Goal: Check status: Check status

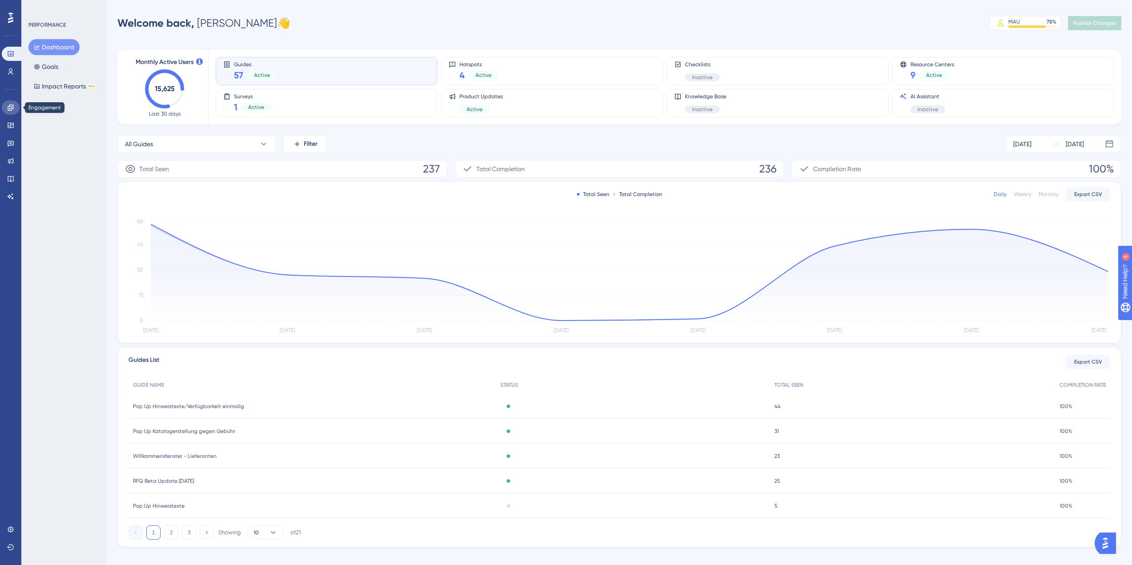
click at [13, 109] on icon at bounding box center [11, 108] width 6 height 6
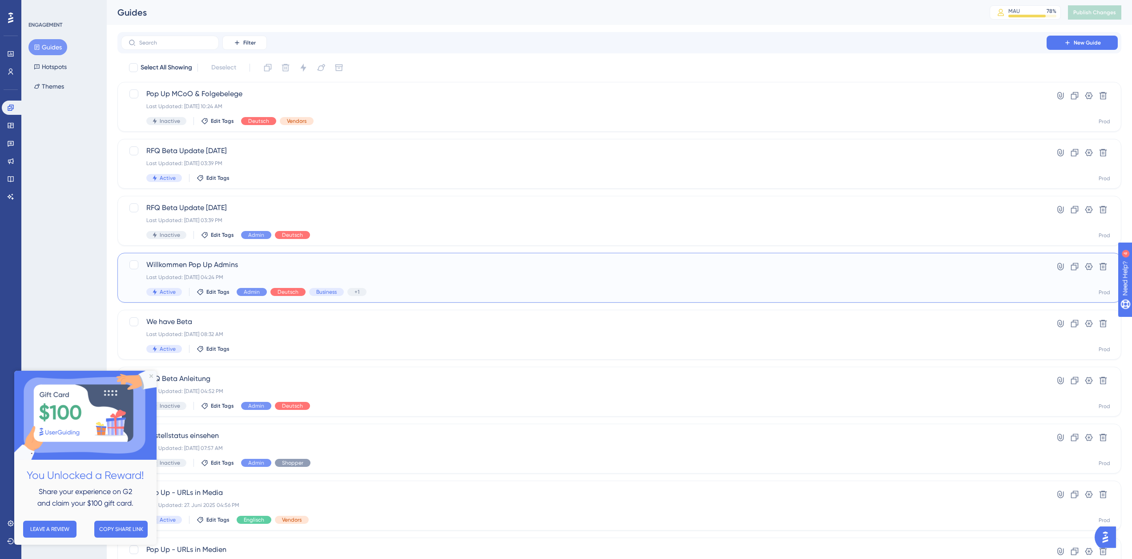
click at [207, 272] on div "Willkommen Pop Up Admins Last Updated: [DATE] 04:24 PM Active Edit Tags Admin D…" at bounding box center [583, 277] width 875 height 36
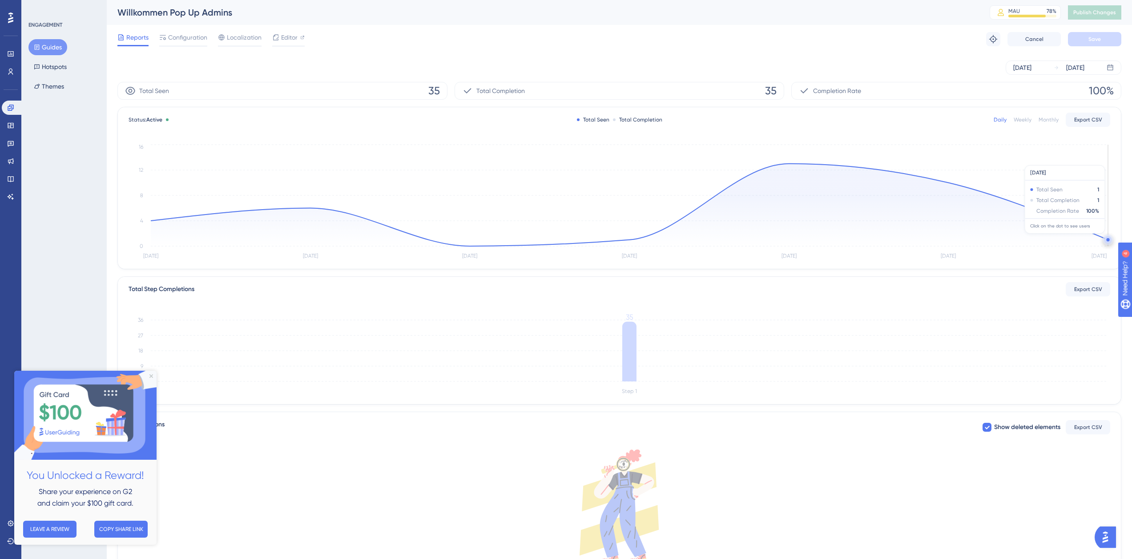
click at [1107, 238] on circle at bounding box center [1108, 239] width 7 height 7
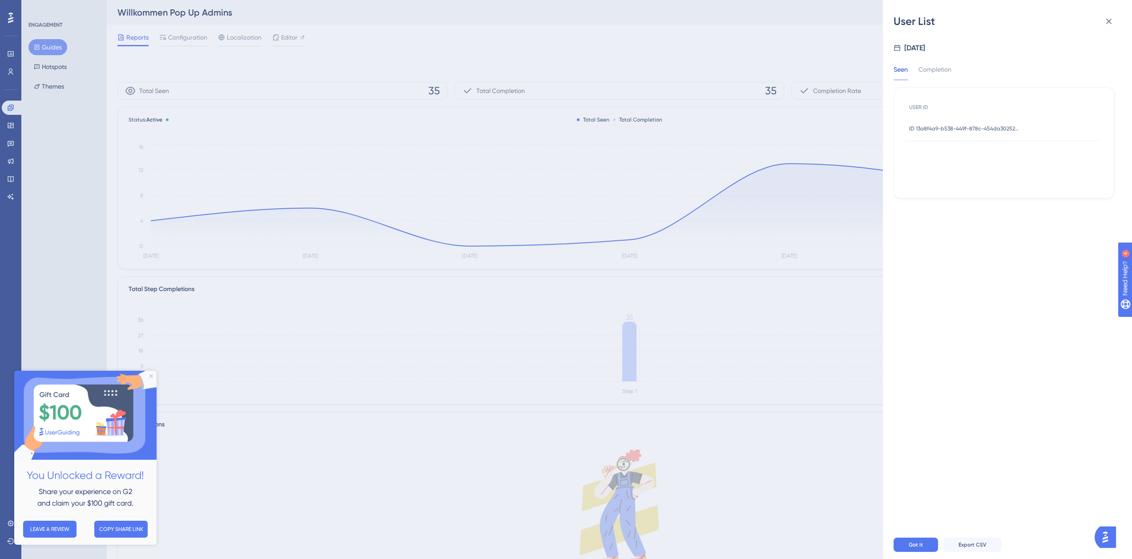
click at [981, 132] on div "ID 13a8f4a9-b538-449f-878c-454da3025228 ID 13a8f4a9-b538-449f-878c-454da3025228" at bounding box center [964, 128] width 111 height 25
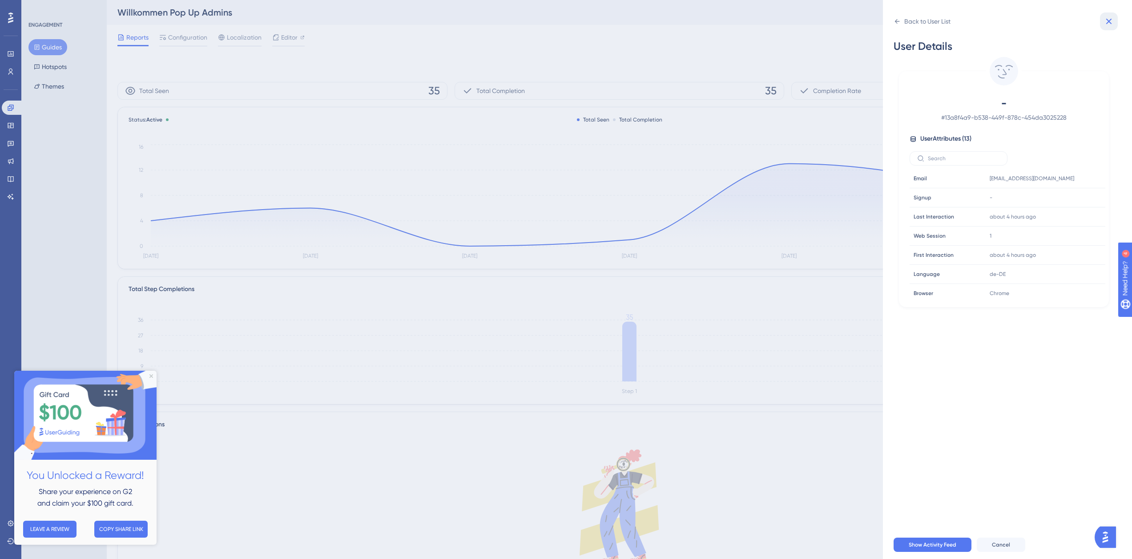
click at [1108, 23] on icon at bounding box center [1109, 22] width 6 height 6
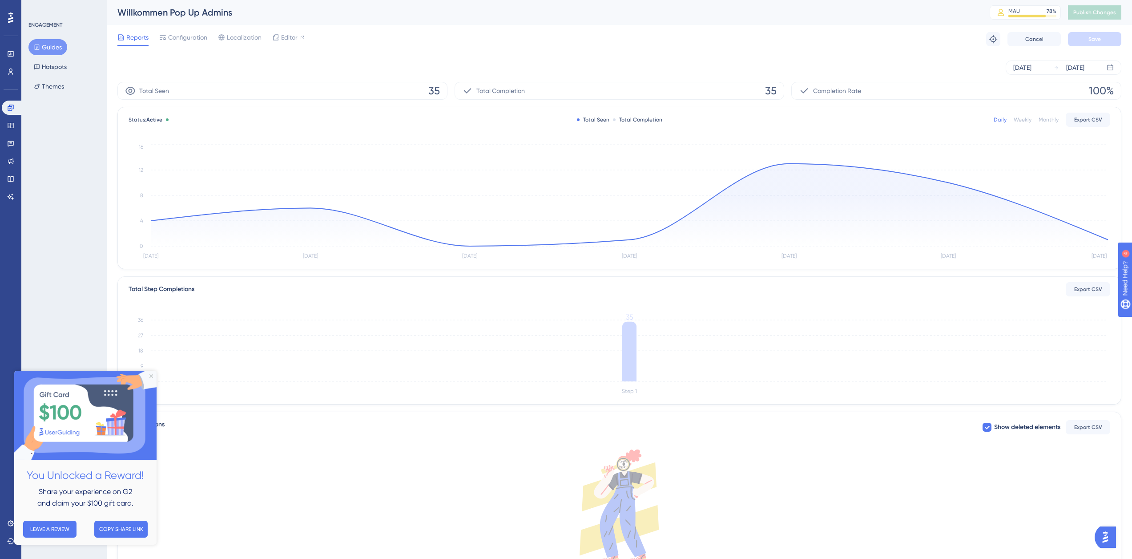
click at [48, 50] on button "Guides" at bounding box center [47, 47] width 39 height 16
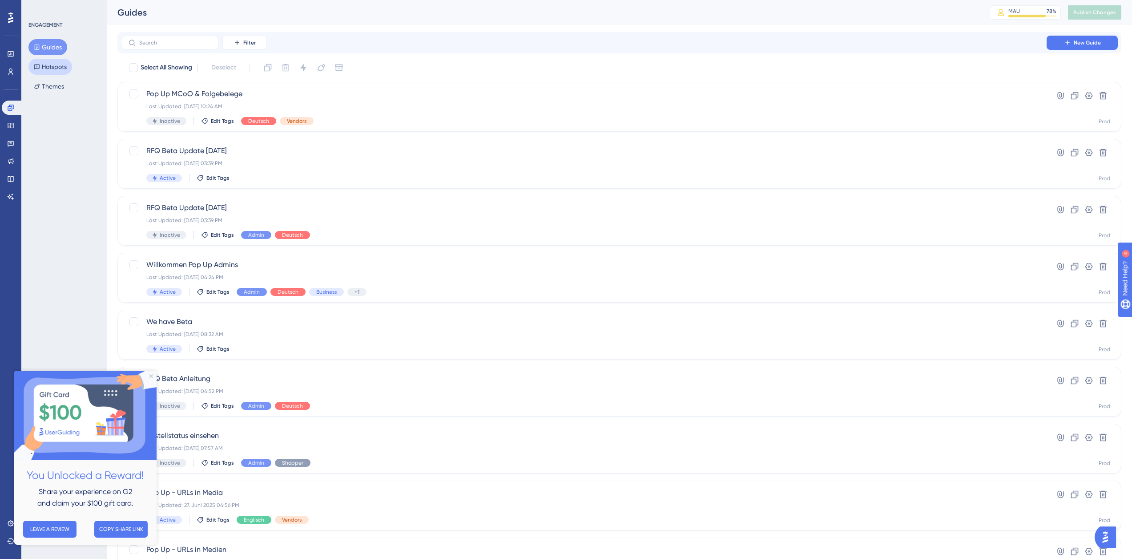
click at [42, 66] on button "Hotspots" at bounding box center [50, 67] width 44 height 16
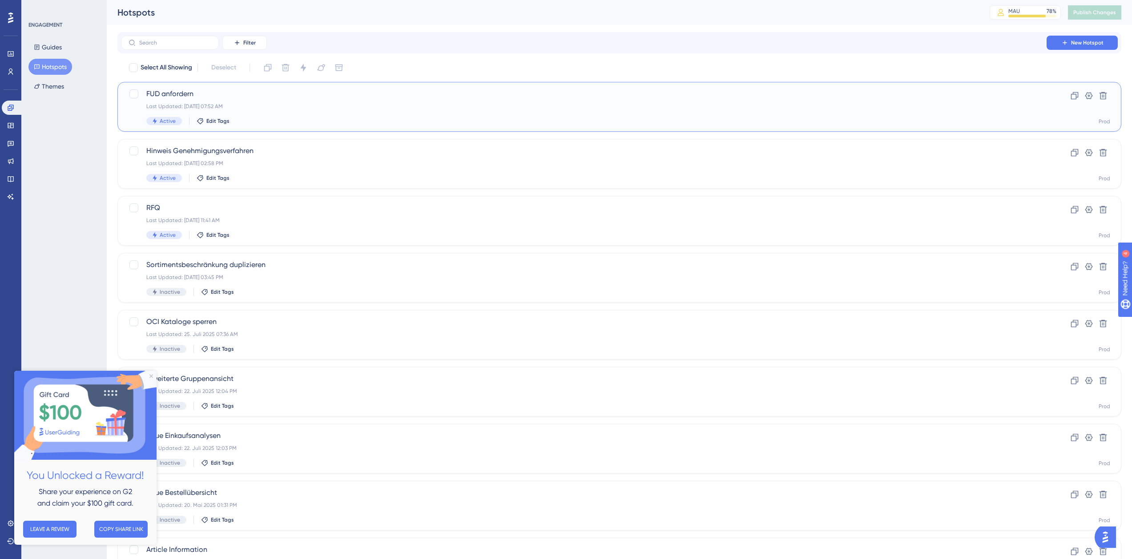
click at [280, 99] on span "FUD anfordern" at bounding box center [583, 94] width 875 height 11
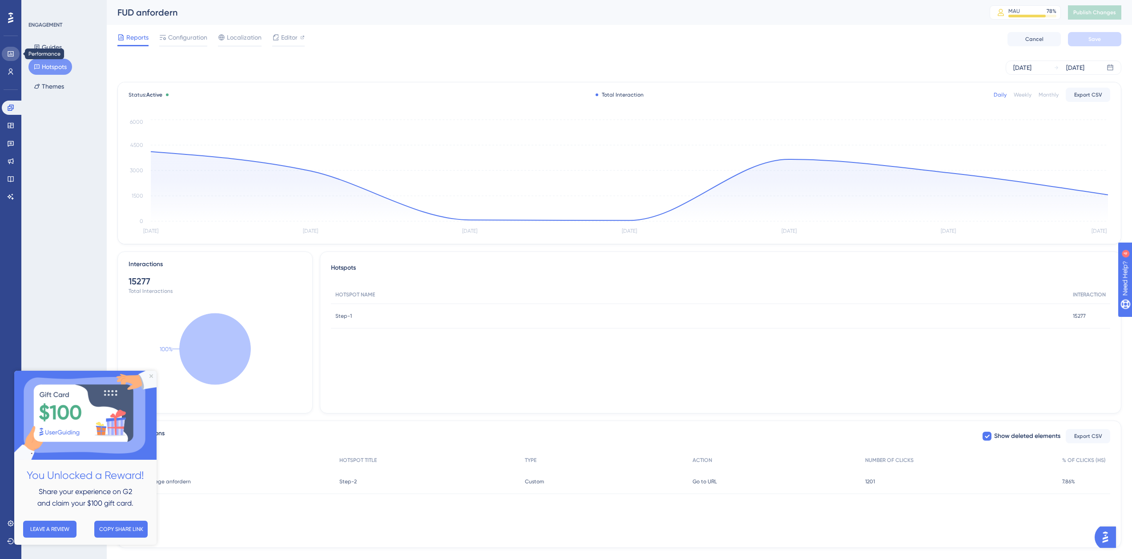
click at [9, 54] on icon at bounding box center [10, 53] width 7 height 7
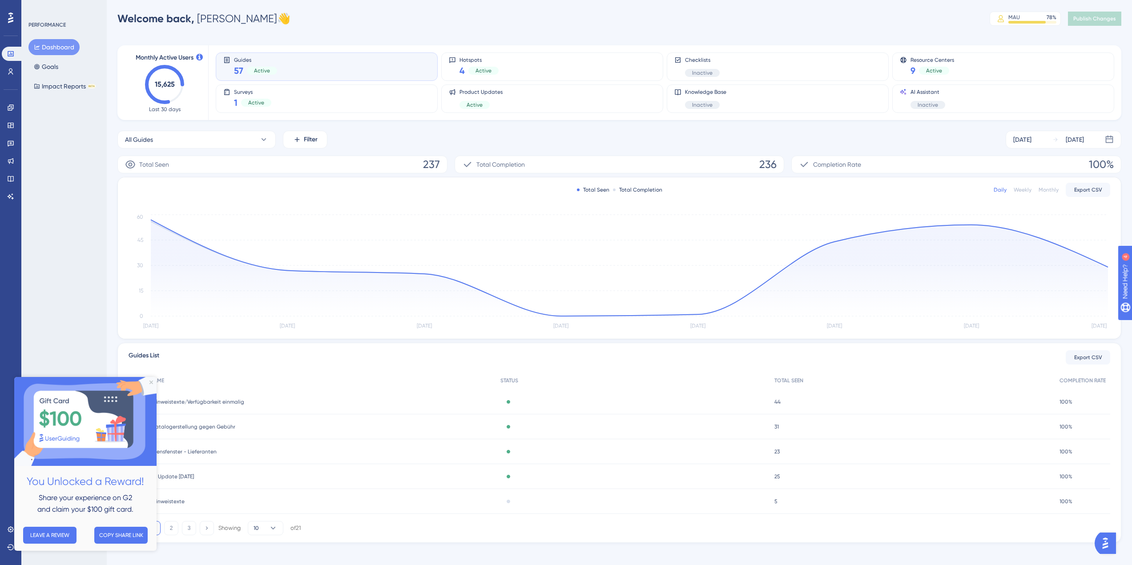
scroll to position [11, 0]
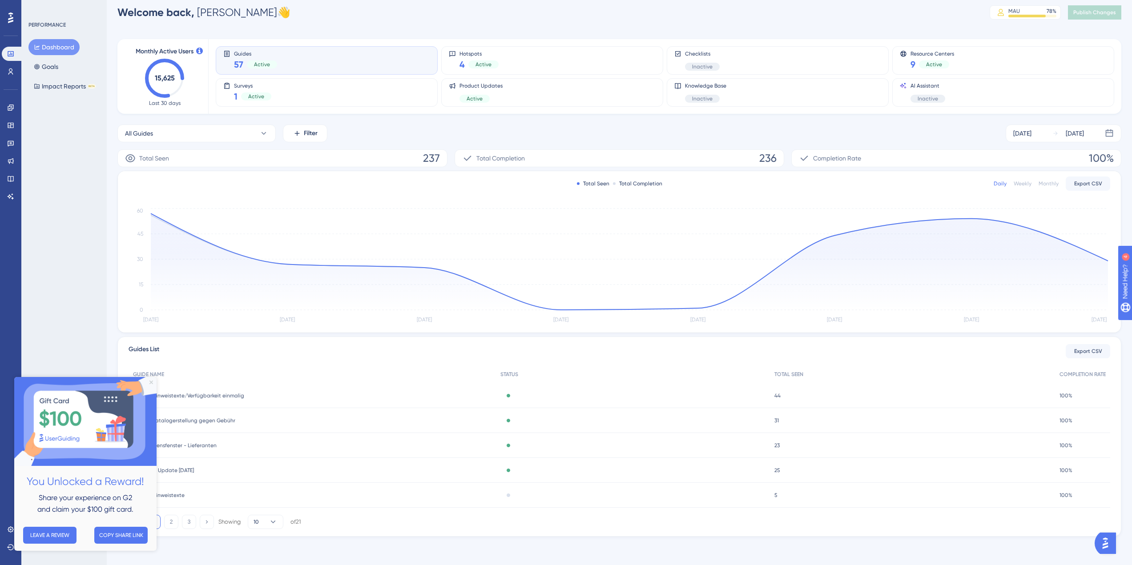
click at [152, 383] on icon "Close Preview" at bounding box center [151, 383] width 4 height 4
